Goal: Find specific page/section: Locate a particular part of the current website

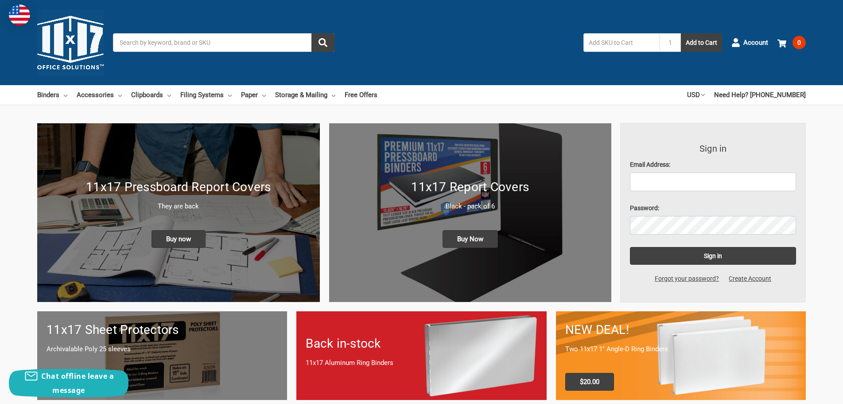
click at [208, 46] on input "Search" at bounding box center [224, 42] width 222 height 19
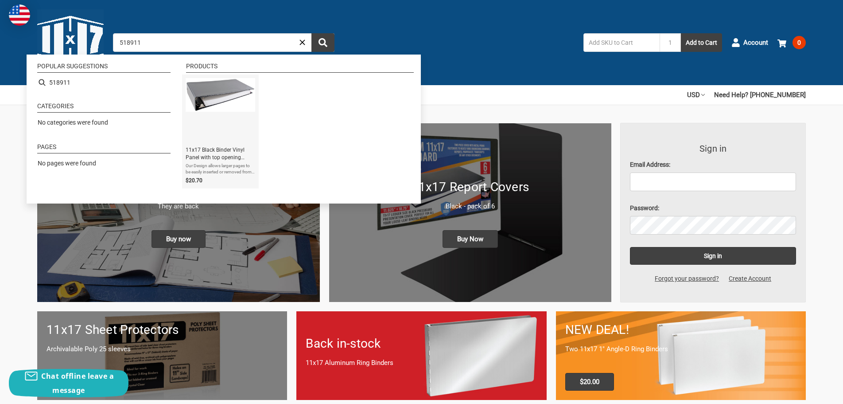
type input "518911"
click at [229, 159] on span "11x17 Black Binder Vinyl Panel with top opening pockets Featuring a 3" Angle-D …" at bounding box center [221, 153] width 70 height 15
